Goal: Task Accomplishment & Management: Manage account settings

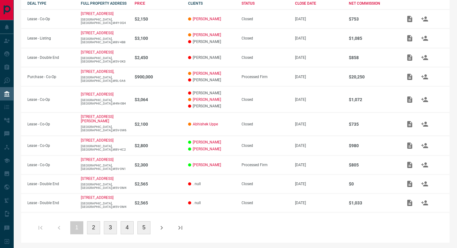
scroll to position [125, 0]
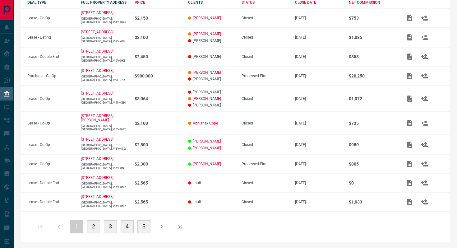
click at [92, 226] on button "2" at bounding box center [93, 226] width 13 height 13
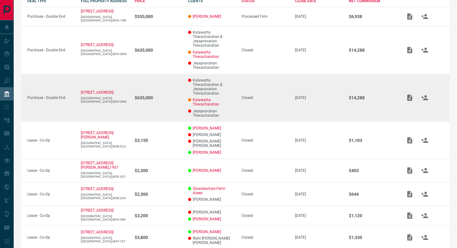
scroll to position [0, 0]
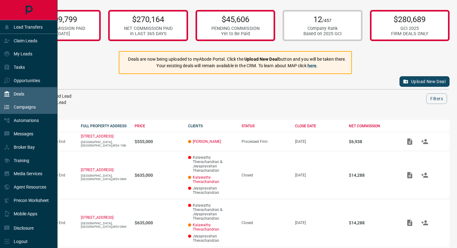
click at [13, 108] on div "Campaigns" at bounding box center [20, 107] width 32 height 10
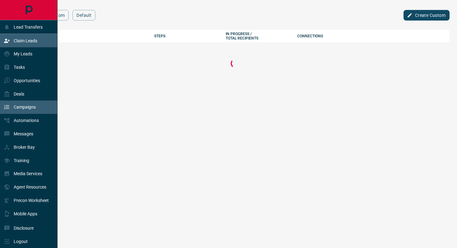
click at [32, 38] on p "Claim Leads" at bounding box center [26, 40] width 24 height 5
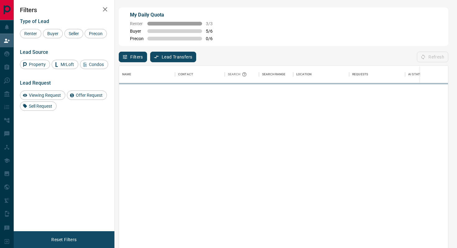
scroll to position [188, 329]
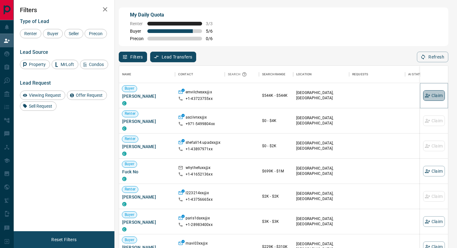
click at [432, 97] on button "Claim" at bounding box center [434, 95] width 22 height 11
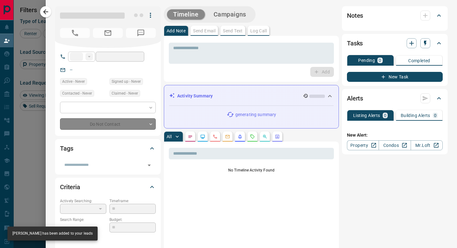
type input "**"
type input "**********"
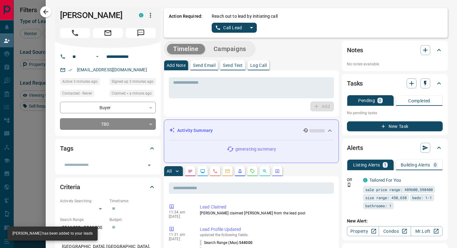
click at [132, 124] on body "Lead Transfers Claim Leads My Leads Tasks Opportunities Deals Campaigns Automat…" at bounding box center [228, 105] width 457 height 211
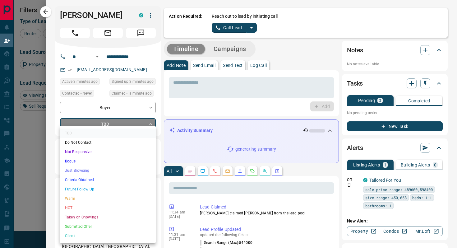
click at [95, 179] on li "Criteria Obtained" at bounding box center [108, 179] width 96 height 9
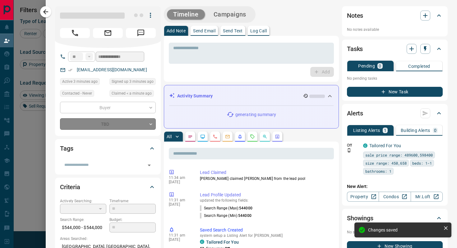
type input "*"
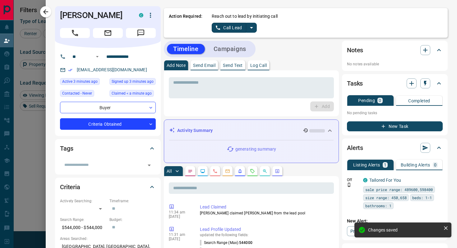
click at [253, 31] on icon "split button" at bounding box center [251, 27] width 7 height 7
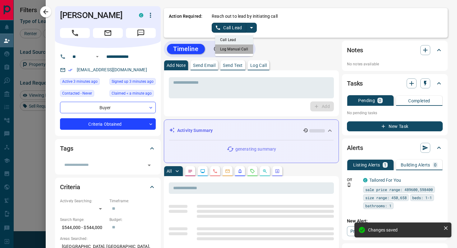
click at [243, 46] on li "Log Manual Call" at bounding box center [234, 48] width 38 height 9
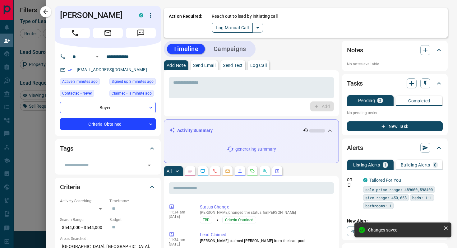
click at [218, 29] on button "Log Manual Call" at bounding box center [232, 28] width 41 height 10
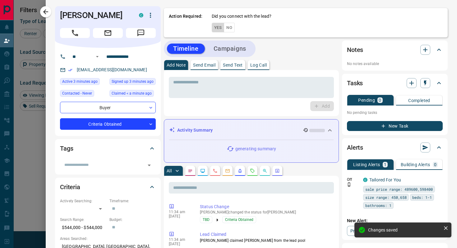
click at [218, 29] on button "Yes" at bounding box center [218, 28] width 12 height 10
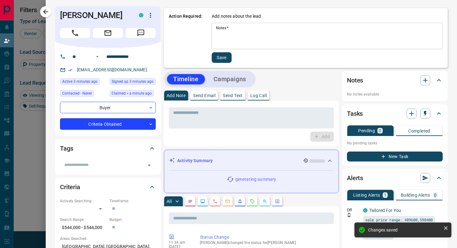
click at [234, 31] on textarea "Notes   *" at bounding box center [327, 35] width 222 height 21
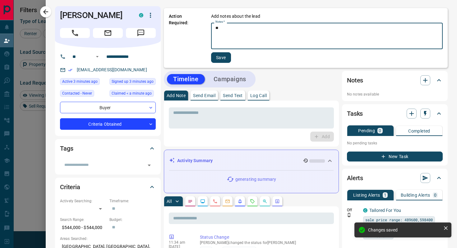
type textarea "*"
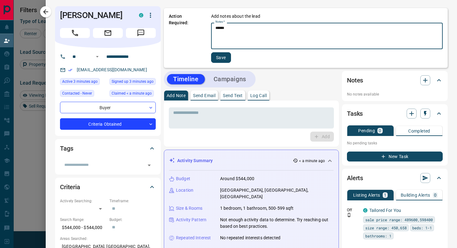
type textarea "******"
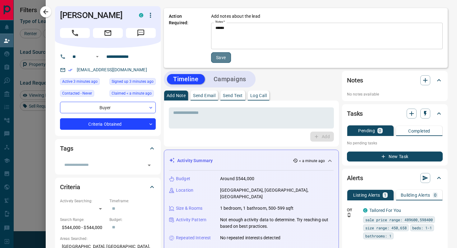
click at [225, 55] on button "Save" at bounding box center [221, 57] width 20 height 11
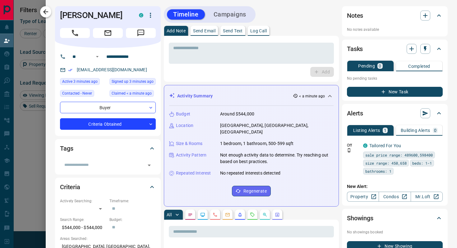
click at [49, 11] on icon "button" at bounding box center [45, 11] width 7 height 7
